Goal: Feedback & Contribution: Submit feedback/report problem

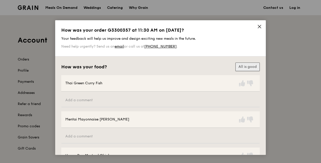
click at [251, 67] on button "All is good" at bounding box center [247, 67] width 24 height 9
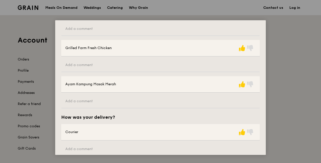
scroll to position [205, 0]
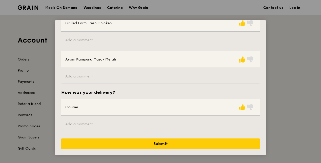
click at [100, 124] on input "text" at bounding box center [160, 125] width 198 height 14
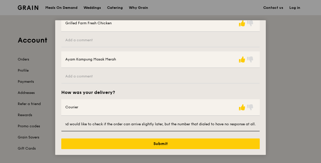
scroll to position [0, 239]
drag, startPoint x: 137, startPoint y: 123, endPoint x: 141, endPoint y: 123, distance: 4.1
click at [137, 123] on input "It is hard to get communicated after order has been placed. I tried to contact …" at bounding box center [160, 125] width 198 height 14
drag, startPoint x: 148, startPoint y: 123, endPoint x: 66, endPoint y: 123, distance: 82.3
click at [66, 123] on input "It is hard to get communicated after order has been placed. I tried to contact …" at bounding box center [160, 125] width 198 height 14
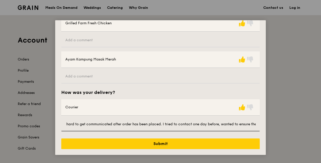
scroll to position [0, 0]
drag, startPoint x: 113, startPoint y: 124, endPoint x: 51, endPoint y: 122, distance: 62.3
click at [51, 122] on div "How was your order G3300357 at 11:30 AM on [DATE]? Your feedback will help us i…" at bounding box center [160, 81] width 321 height 163
click at [100, 122] on input "It is hard to get communicated after order has been placed. I tried to contact …" at bounding box center [160, 125] width 198 height 14
drag, startPoint x: 198, startPoint y: 123, endPoint x: 246, endPoint y: 124, distance: 47.3
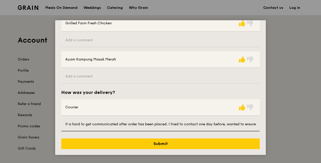
click at [246, 124] on input "It is hard to get communicated after order has been placed. I tried to contact …" at bounding box center [160, 125] width 198 height 14
click at [228, 124] on input "It is hard to get communicated after order has been placed. I tried to contact …" at bounding box center [160, 125] width 198 height 14
click at [226, 124] on input "It is hard to get communicated after order has been placed. I tried to contact …" at bounding box center [160, 125] width 198 height 14
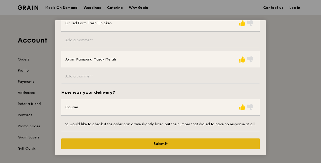
type input "It is hard to get communicated after order has been placed. I tried to contact …"
click at [220, 144] on button "Submit" at bounding box center [160, 143] width 198 height 11
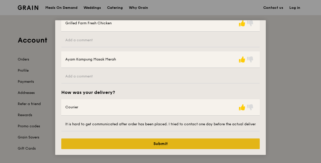
scroll to position [0, 0]
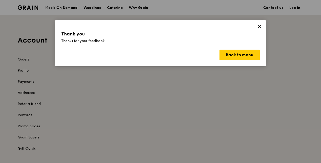
click at [260, 28] on icon at bounding box center [259, 26] width 5 height 5
